Goal: Check status: Check status

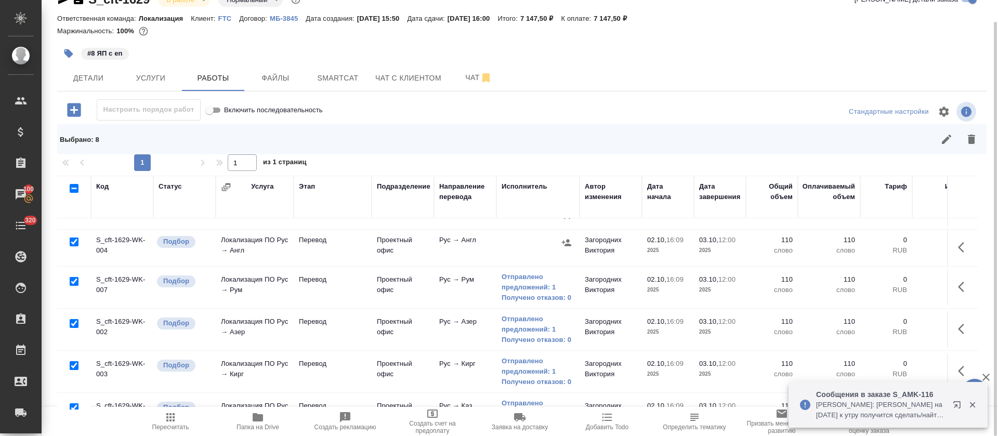
scroll to position [153, 0]
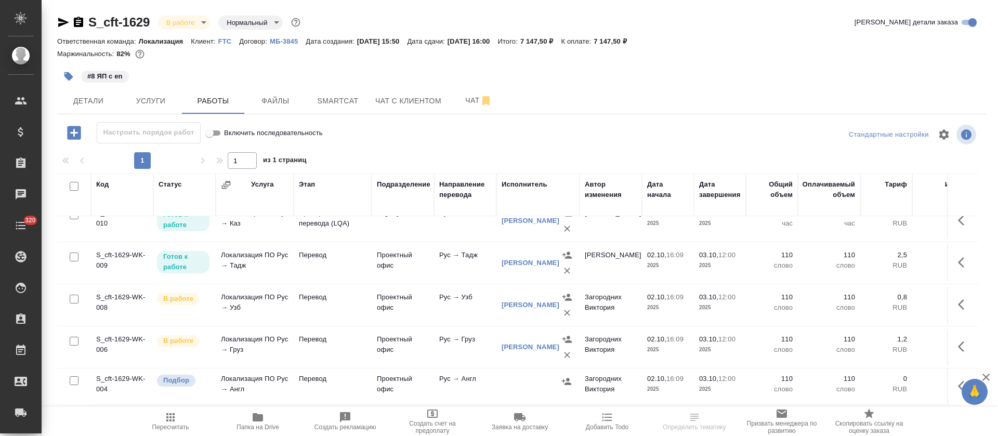
scroll to position [8, 0]
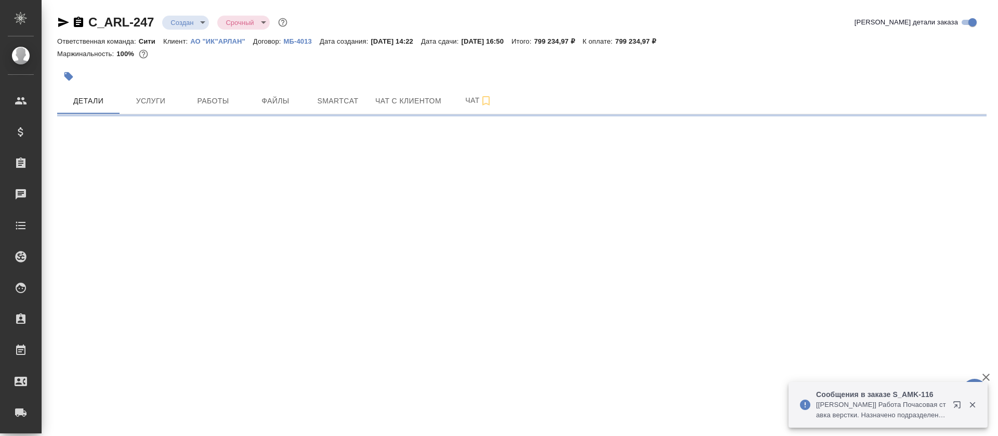
select select "RU"
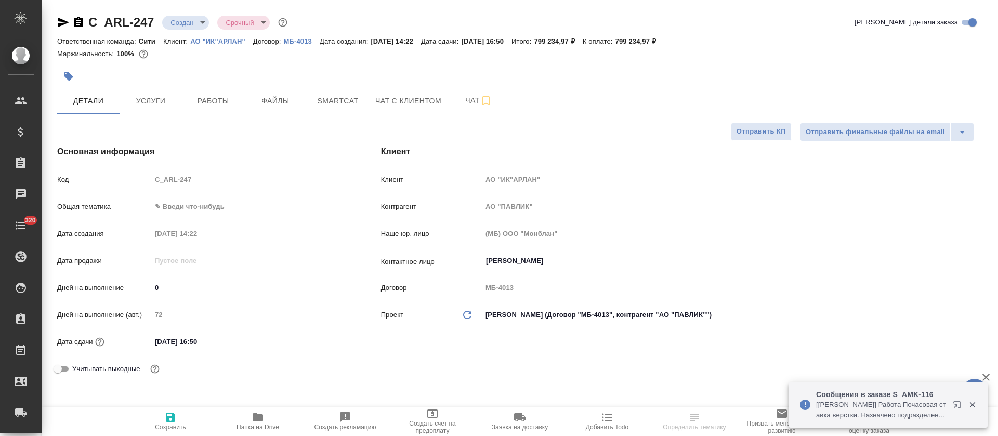
type textarea "x"
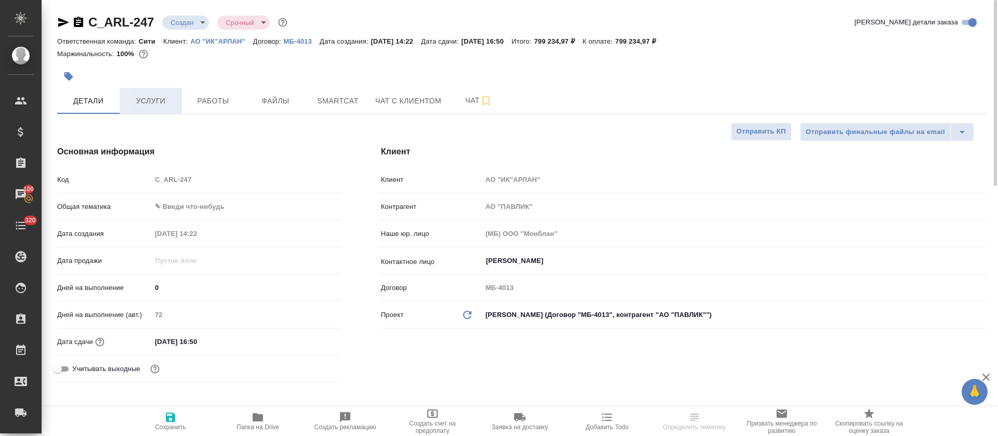
click at [169, 107] on span "Услуги" at bounding box center [151, 101] width 50 height 13
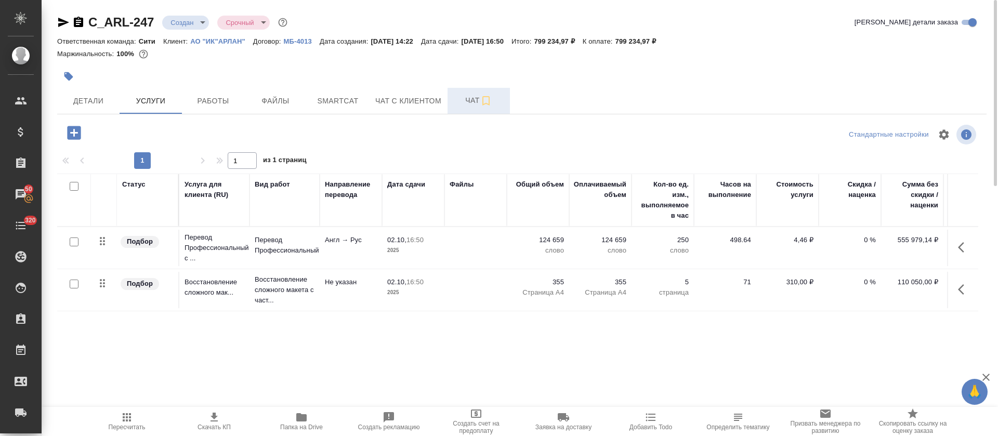
click at [454, 104] on span "Чат" at bounding box center [479, 100] width 50 height 13
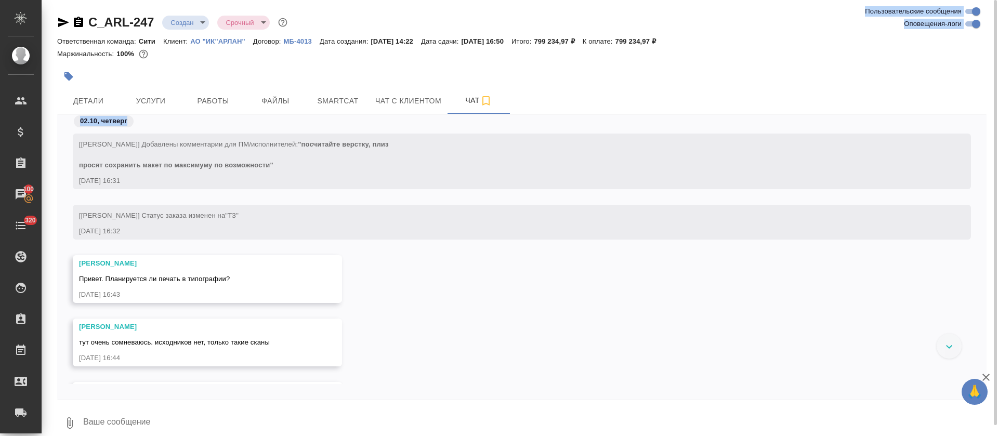
drag, startPoint x: 161, startPoint y: 84, endPoint x: 157, endPoint y: 127, distance: 43.4
click at [157, 127] on div "C_ARL-247 Создан new Срочный urgent Ответственная команда: Сити Клиент: АО "ИК"…" at bounding box center [521, 223] width 941 height 447
click at [159, 107] on button "Услуги" at bounding box center [151, 101] width 62 height 26
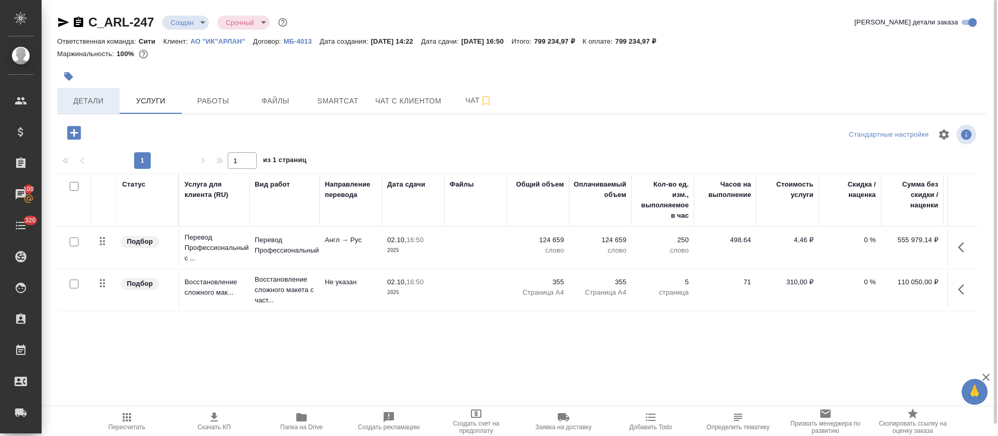
click at [74, 110] on button "Детали" at bounding box center [88, 101] width 62 height 26
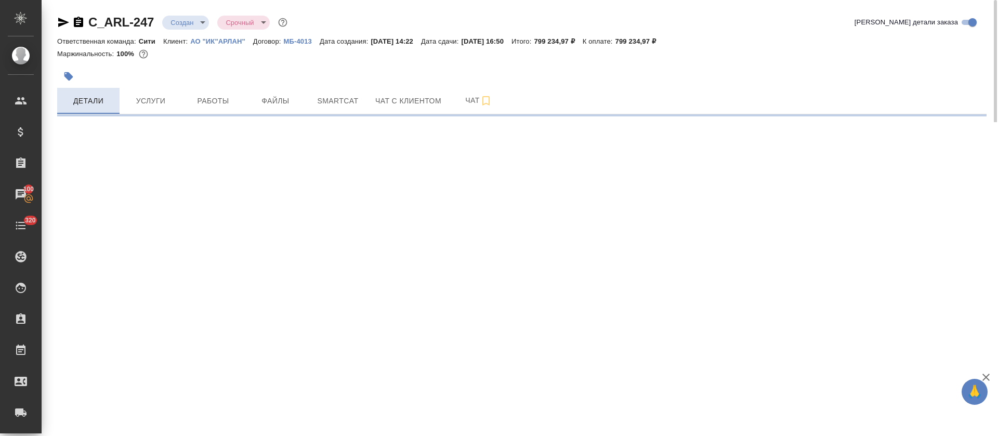
select select "RU"
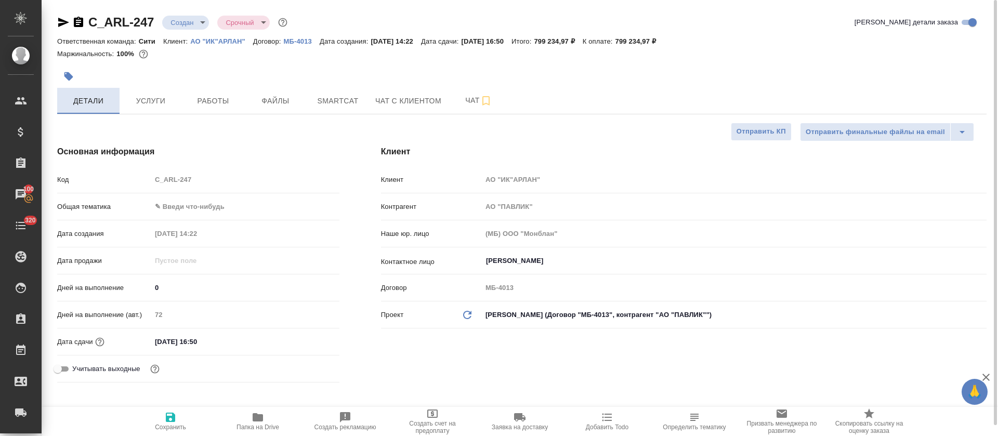
type textarea "x"
